Goal: Information Seeking & Learning: Check status

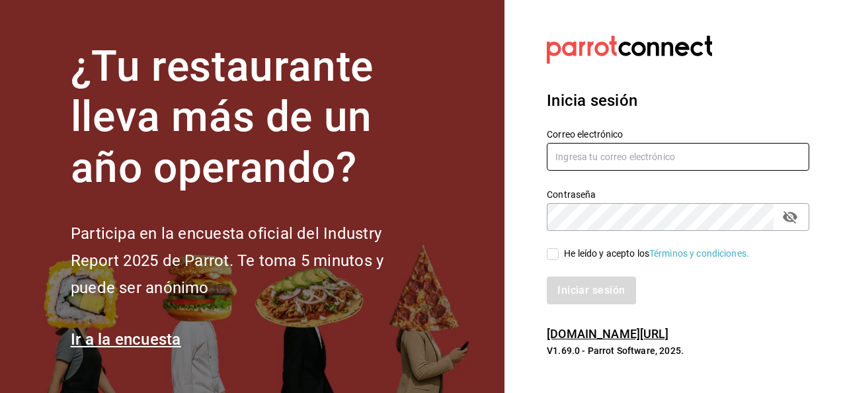
type input "oscar.vazquez@bav.mx"
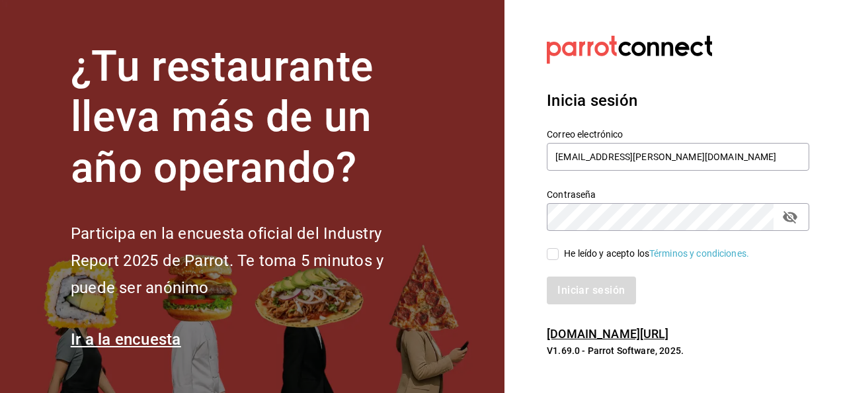
click at [555, 255] on input "He leído y acepto los Términos y condiciones." at bounding box center [553, 254] width 12 height 12
checkbox input "true"
click at [575, 290] on button "Iniciar sesión" at bounding box center [592, 290] width 90 height 28
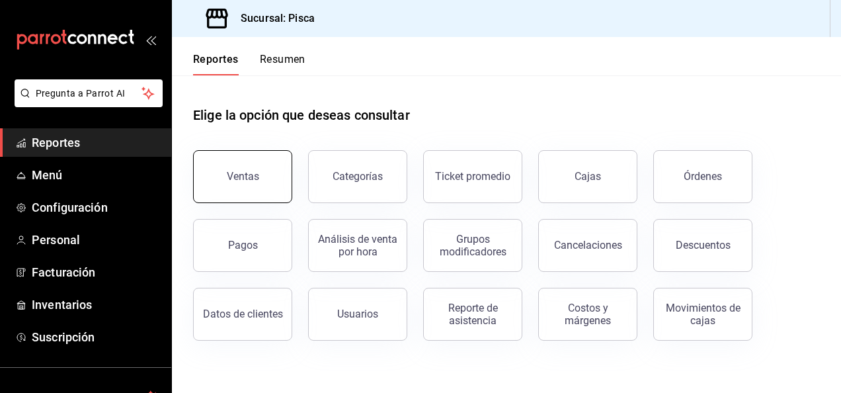
click at [249, 184] on button "Ventas" at bounding box center [242, 176] width 99 height 53
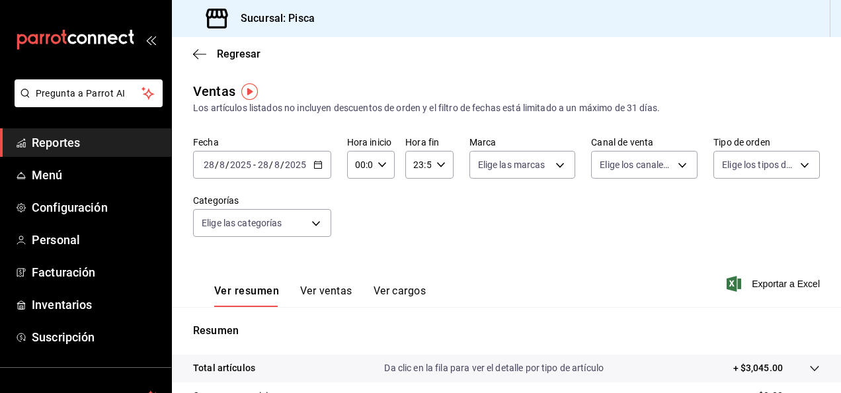
click at [315, 162] on \(Stroke\) "button" at bounding box center [318, 164] width 8 height 7
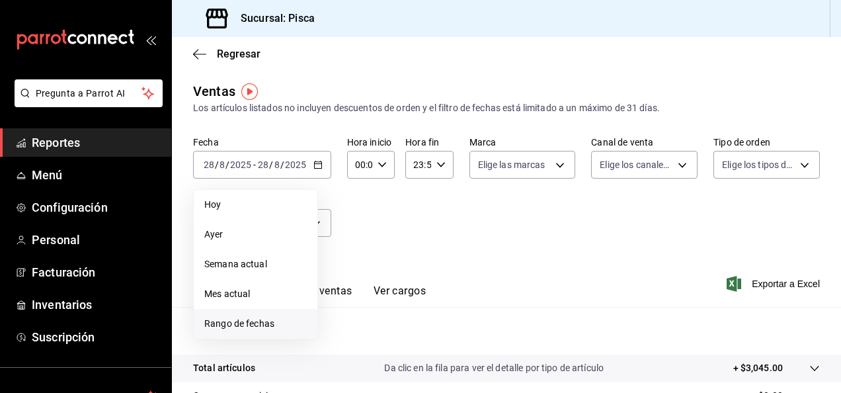
click at [249, 329] on span "Rango de fechas" at bounding box center [255, 324] width 102 height 14
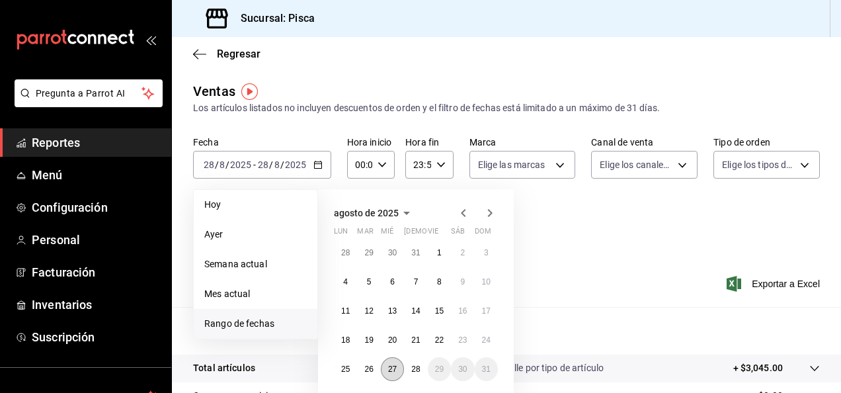
click at [397, 369] on abbr "27" at bounding box center [392, 368] width 9 height 9
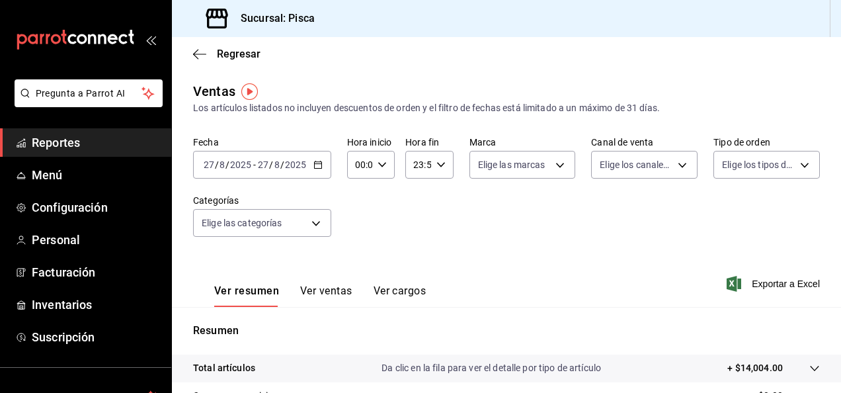
click at [317, 164] on \(Stroke\) "button" at bounding box center [317, 163] width 7 height 1
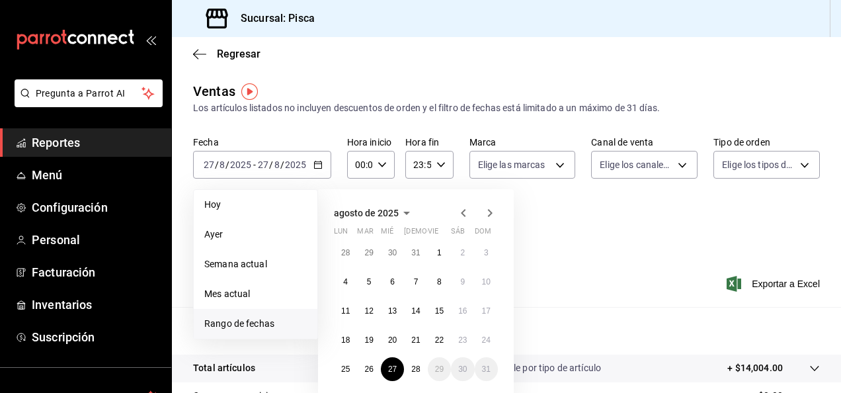
click at [590, 245] on div "Fecha [DATE] [DATE] - [DATE] [DATE] [DATE] [DATE] Semana actual Mes actual [GEO…" at bounding box center [506, 194] width 627 height 116
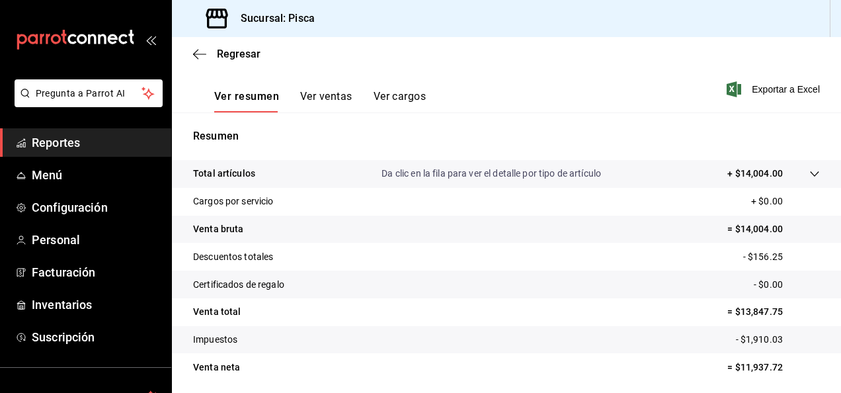
scroll to position [241, 0]
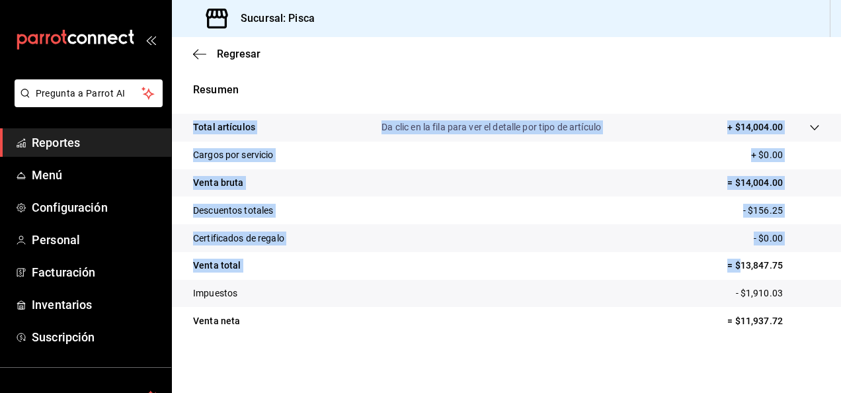
drag, startPoint x: 733, startPoint y: 266, endPoint x: 836, endPoint y: 263, distance: 103.2
click at [836, 263] on div "Regresar Ventas Los artículos listados no incluyen descuentos de orden y el fil…" at bounding box center [506, 215] width 669 height 356
drag, startPoint x: 836, startPoint y: 263, endPoint x: 741, endPoint y: 263, distance: 94.6
click at [741, 263] on p "= $13,847.75" at bounding box center [773, 266] width 93 height 14
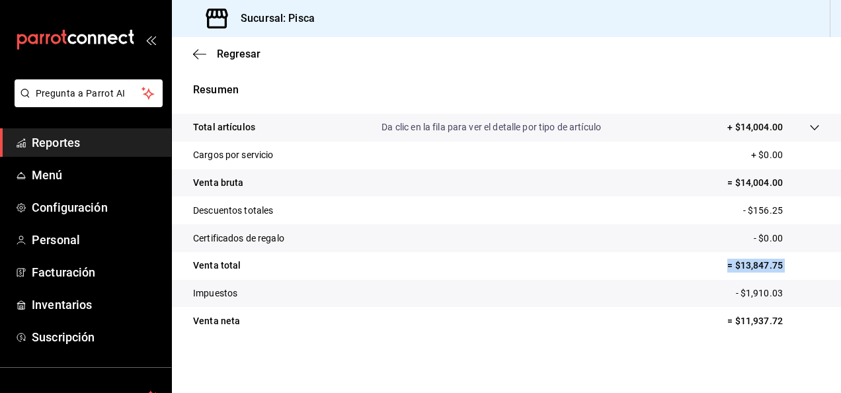
click at [741, 263] on p "= $13,847.75" at bounding box center [773, 266] width 93 height 14
drag, startPoint x: 741, startPoint y: 263, endPoint x: 717, endPoint y: 266, distance: 24.0
click at [717, 266] on tr "Venta total = $13,847.75" at bounding box center [506, 266] width 669 height 28
click at [783, 267] on p "= $13,847.75" at bounding box center [773, 266] width 93 height 14
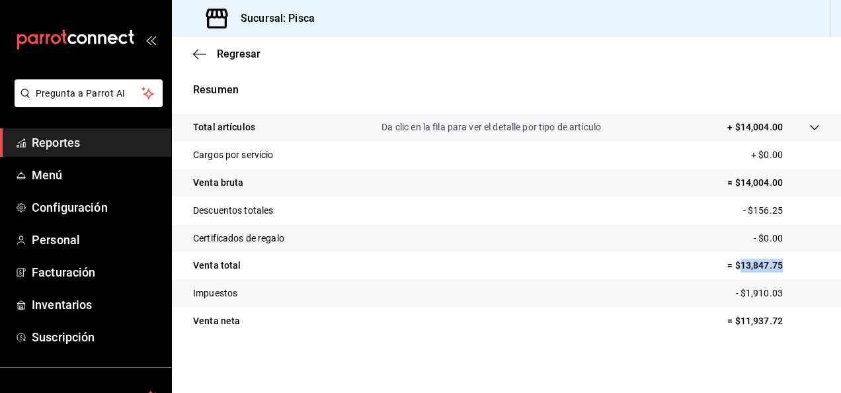
drag, startPoint x: 730, startPoint y: 268, endPoint x: 787, endPoint y: 263, distance: 57.1
click at [787, 263] on p "= $13,847.75" at bounding box center [773, 266] width 93 height 14
copy p "13,847.75"
